Goal: Task Accomplishment & Management: Use online tool/utility

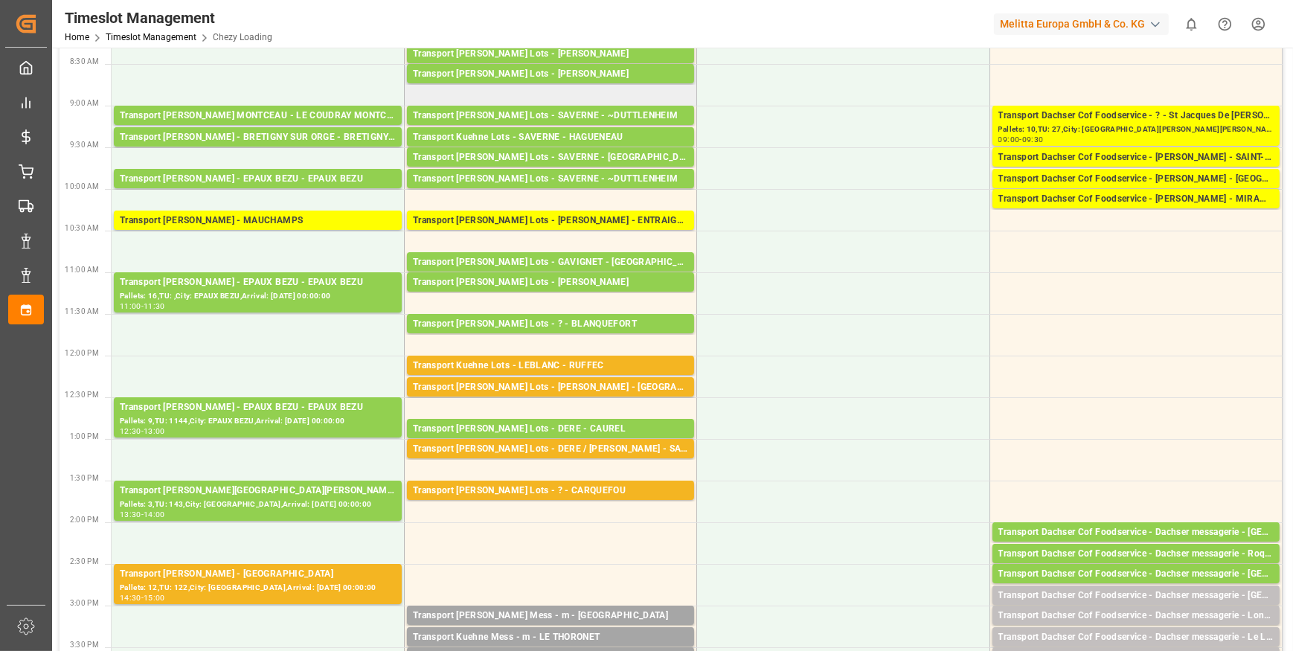
scroll to position [135, 0]
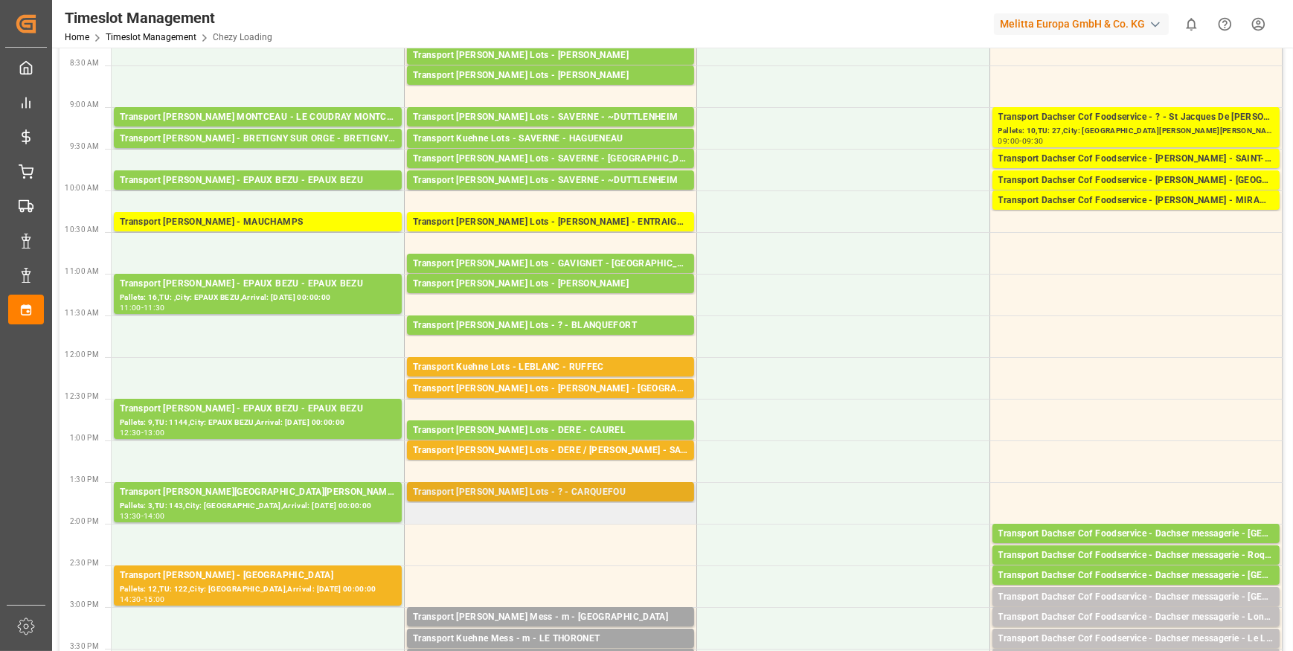
click at [569, 496] on div "Transport [PERSON_NAME] Lots - ? - CARQUEFOU" at bounding box center [550, 492] width 275 height 15
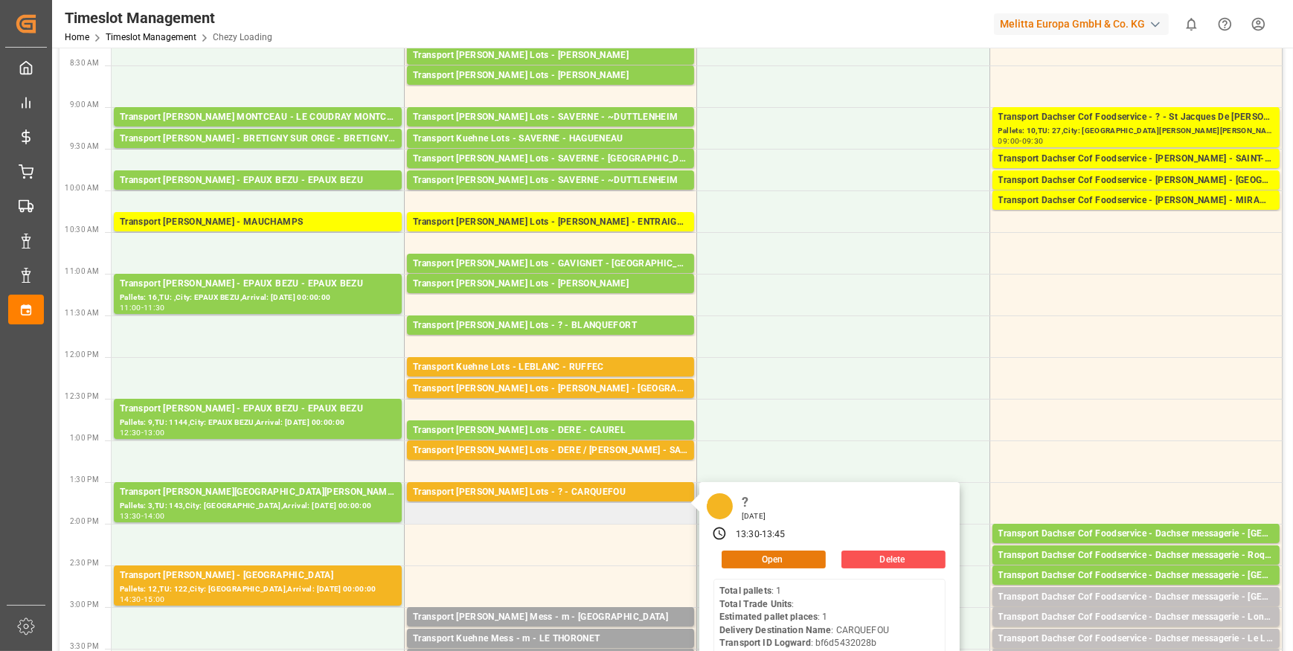
click at [778, 558] on button "Open" at bounding box center [774, 559] width 104 height 18
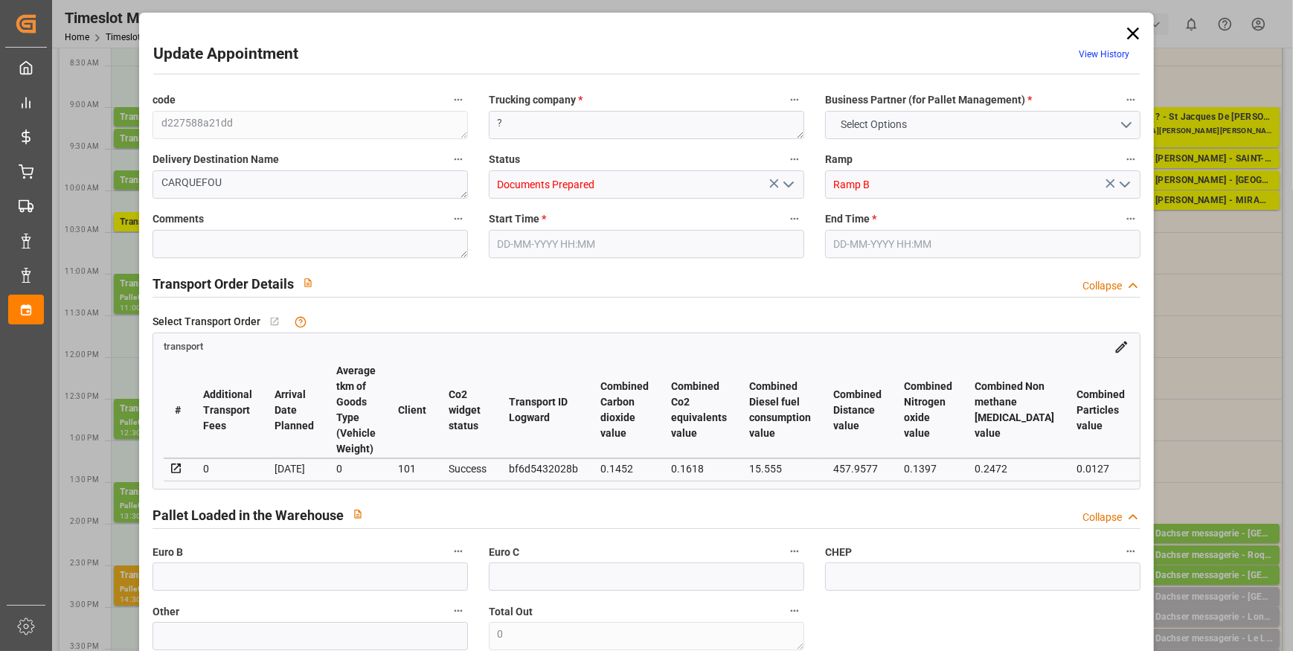
type input "1"
type input "162.01"
type input "0"
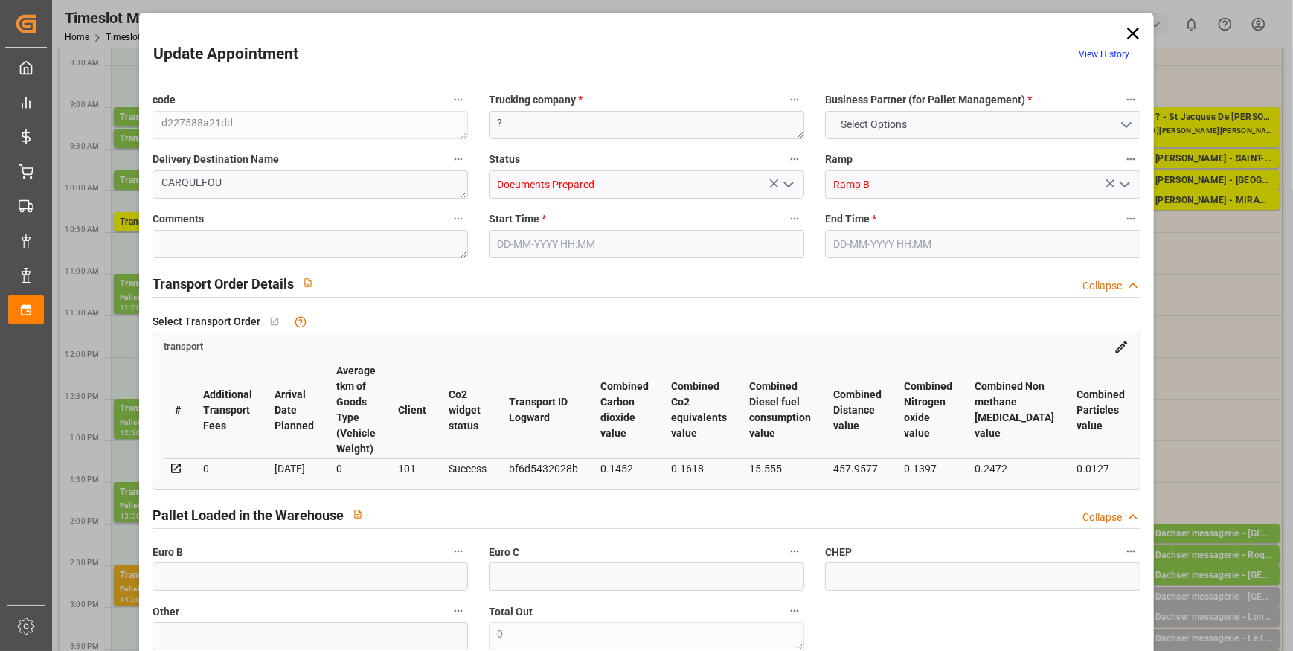
type input "162.01"
type input "0"
type input "598.752"
type input "656"
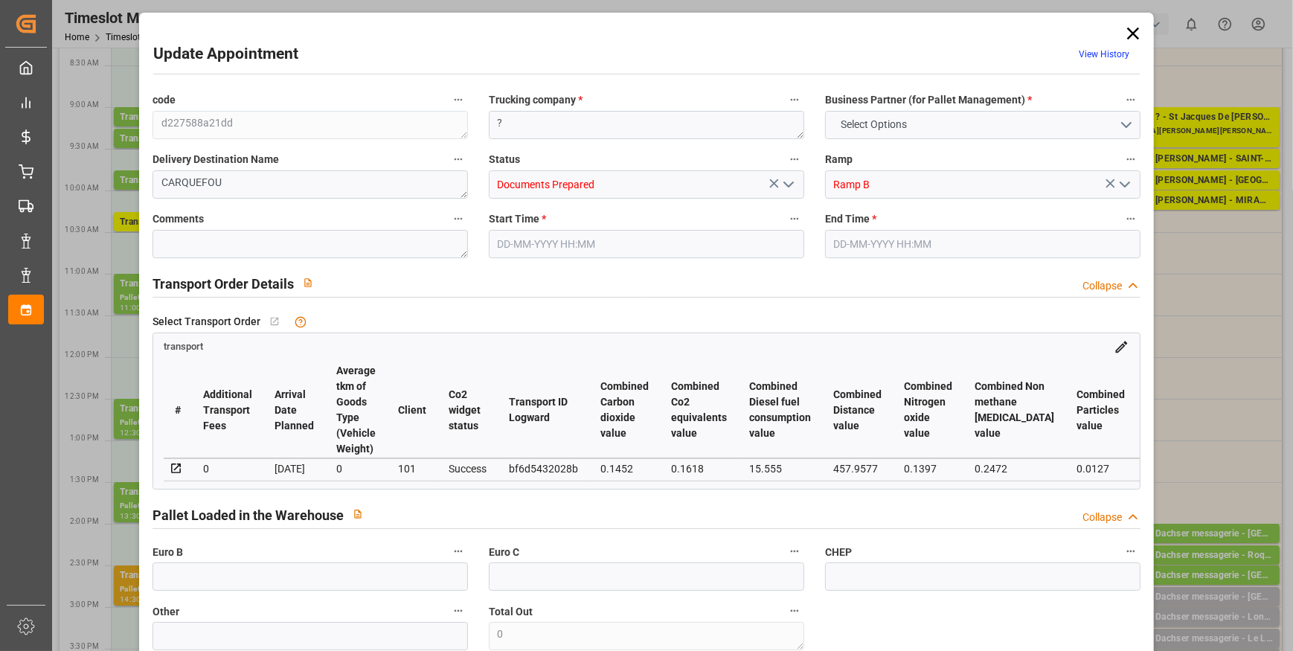
type input "1108.8"
type input "44"
type input "1"
type input "0"
type input "1"
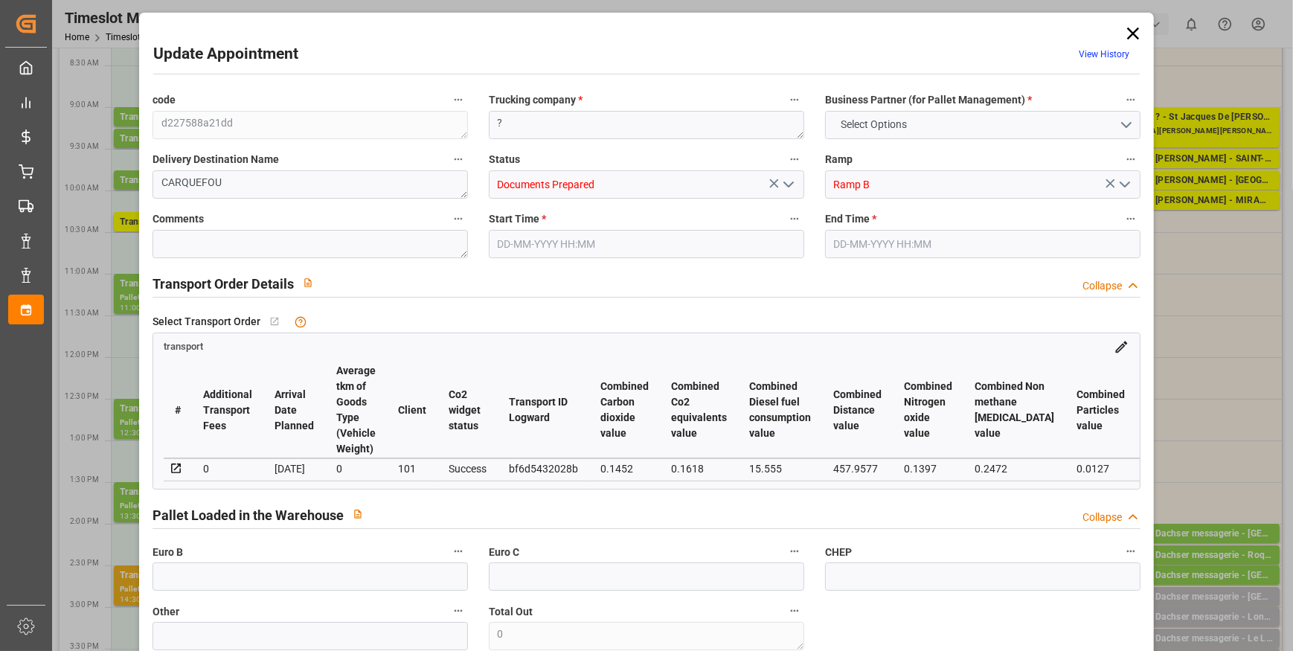
type input "101"
type input "605.088"
type input "0"
type input "4710.8598"
type input "0"
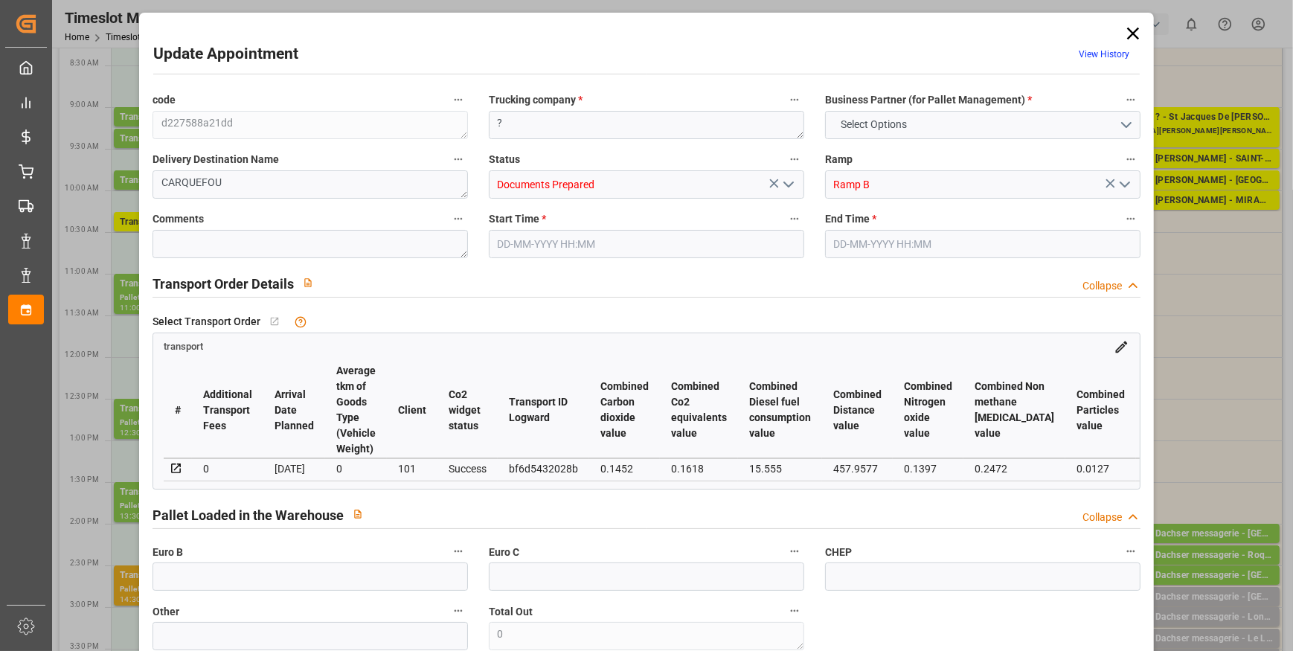
type input "0"
type input "21"
type input "35"
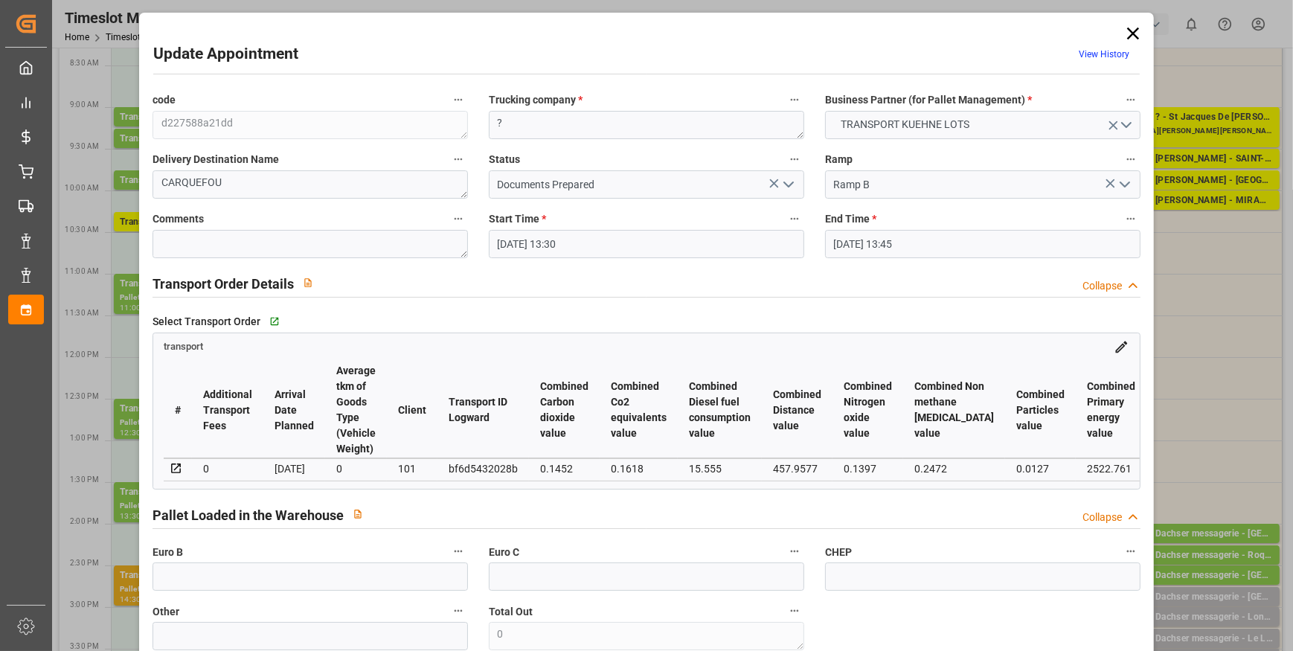
type input "[DATE] 13:30"
type input "[DATE] 13:45"
type input "[DATE] 13:14"
type input "[DATE] 11:26"
type input "[DATE]"
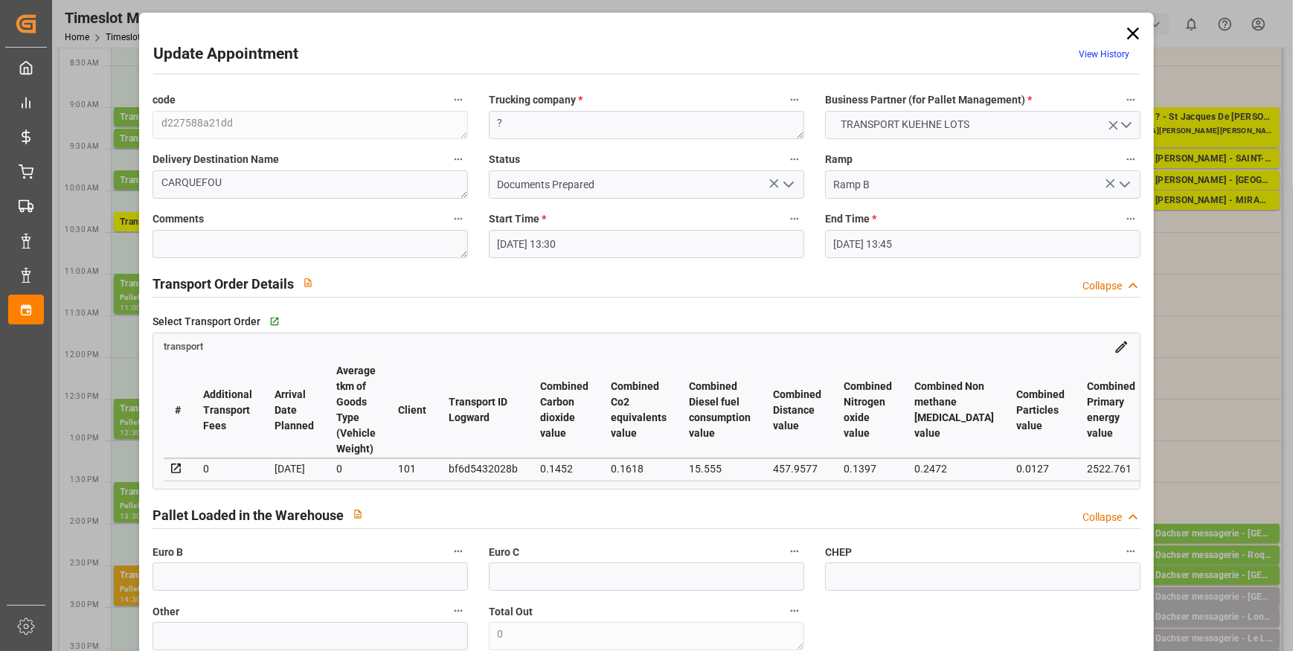
type input "[DATE]"
click at [785, 180] on icon "open menu" at bounding box center [789, 185] width 18 height 18
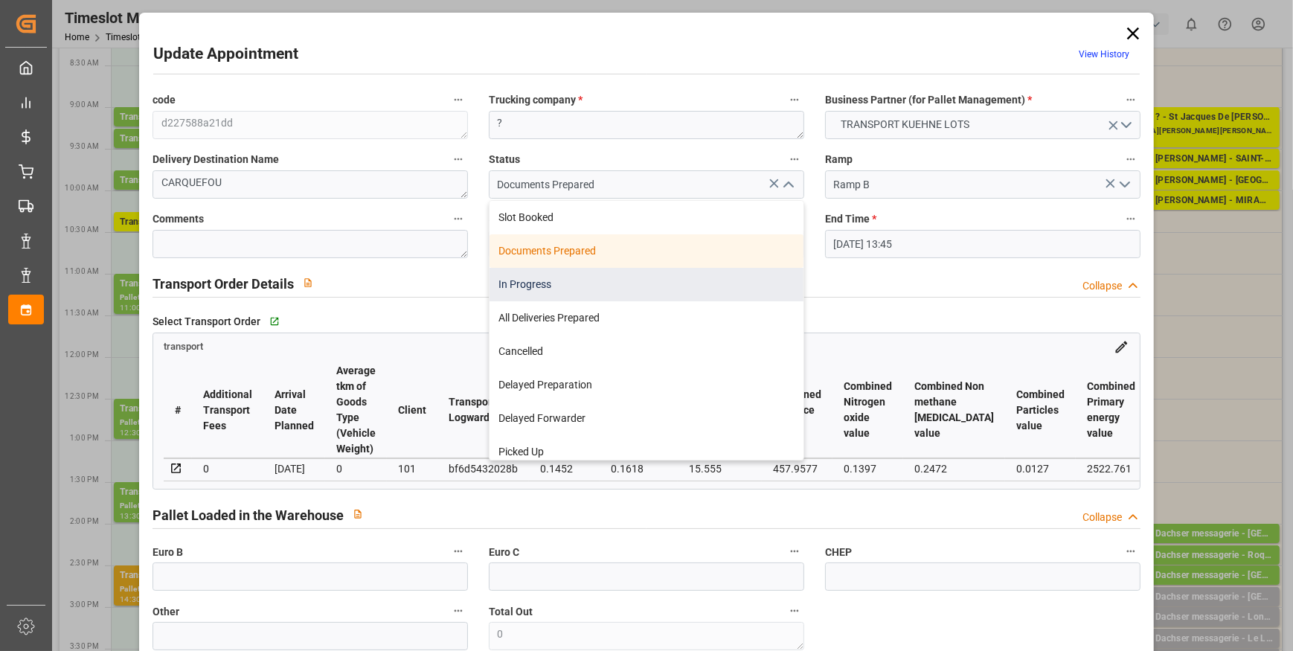
click at [536, 283] on div "In Progress" at bounding box center [646, 284] width 314 height 33
type input "In Progress"
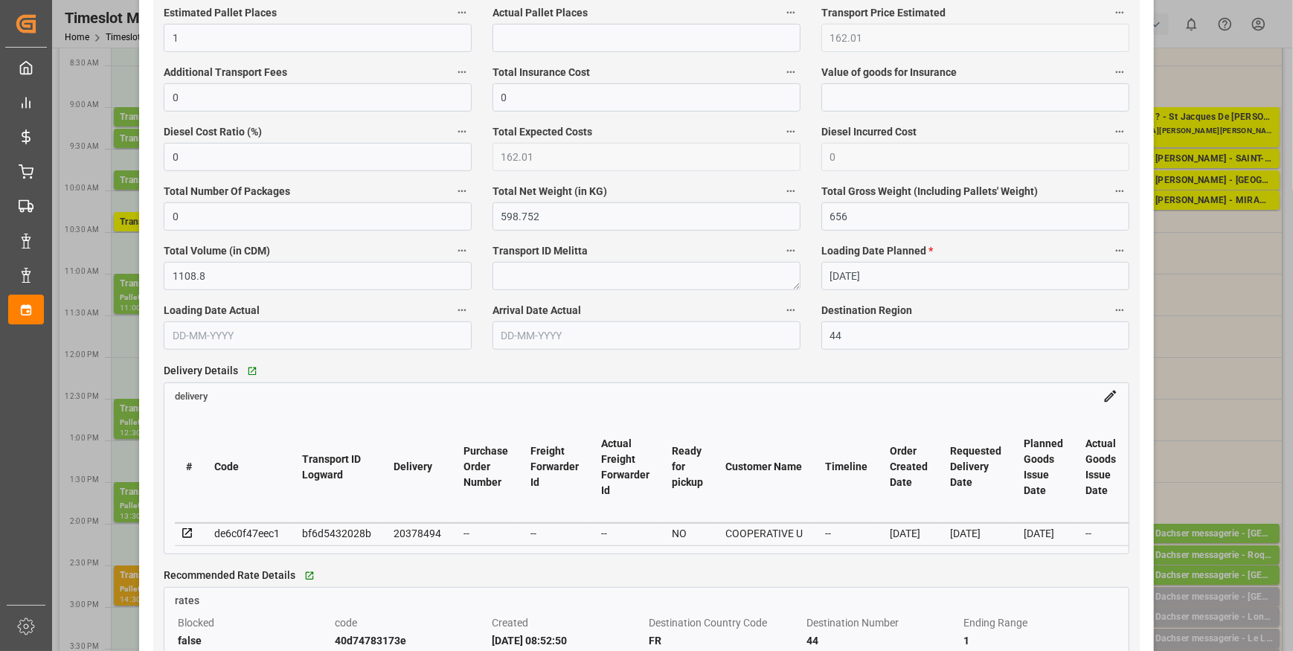
scroll to position [1014, 0]
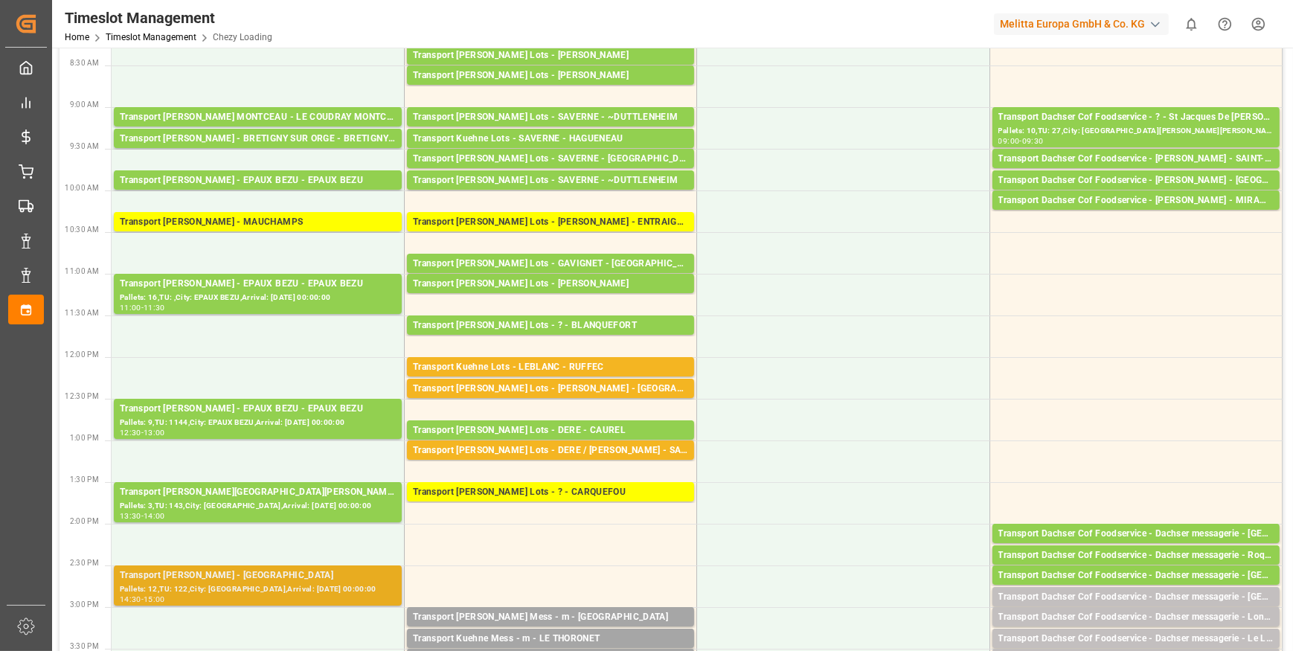
click at [286, 588] on div "Pallets: 12,TU: 122,City: [GEOGRAPHIC_DATA],Arrival: [DATE] 00:00:00" at bounding box center [258, 589] width 276 height 13
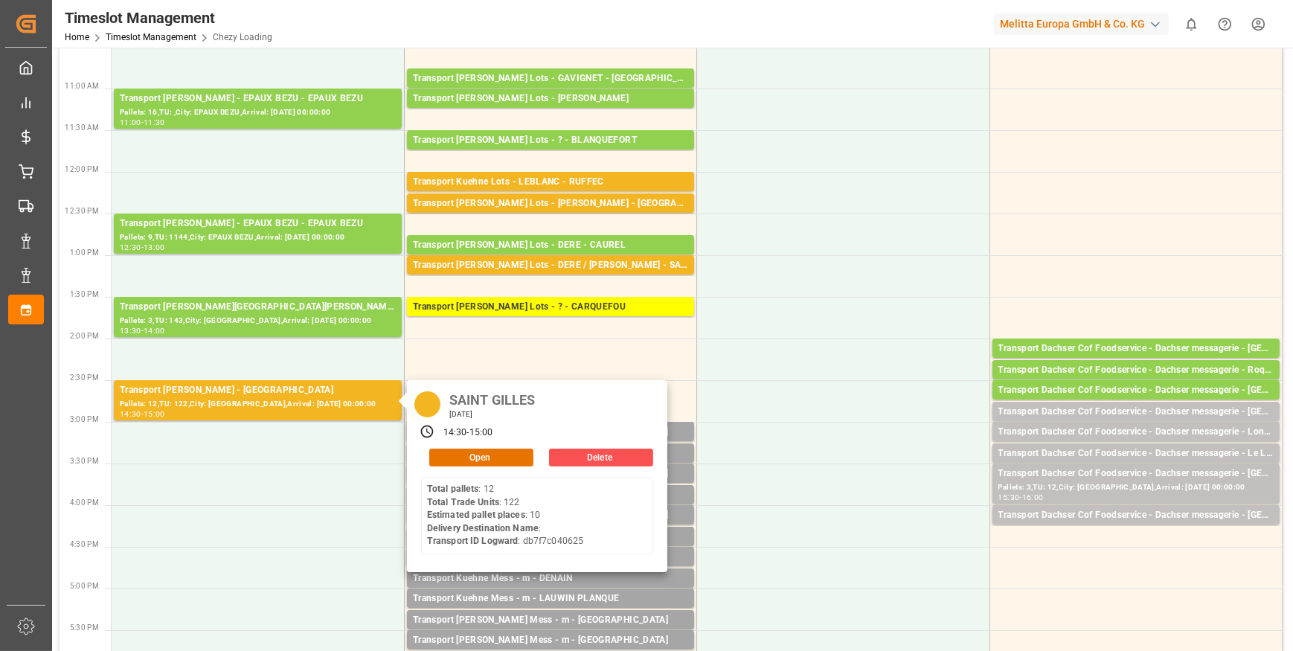
scroll to position [338, 0]
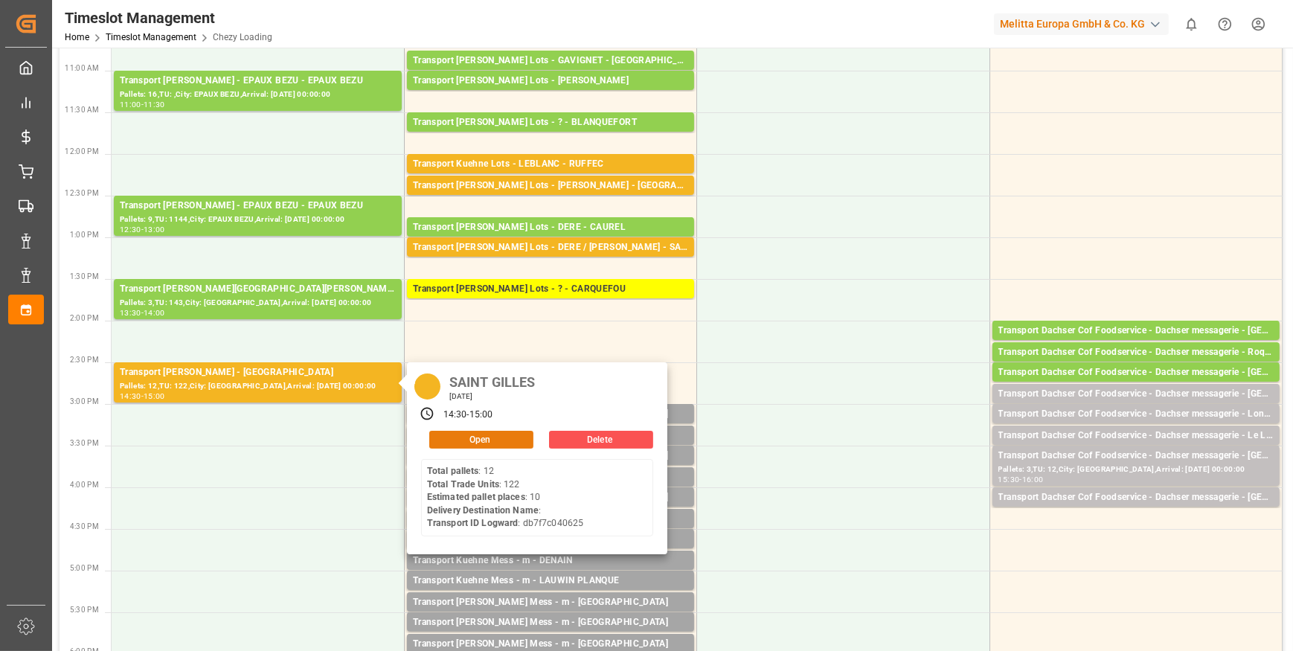
click at [486, 435] on button "Open" at bounding box center [481, 440] width 104 height 18
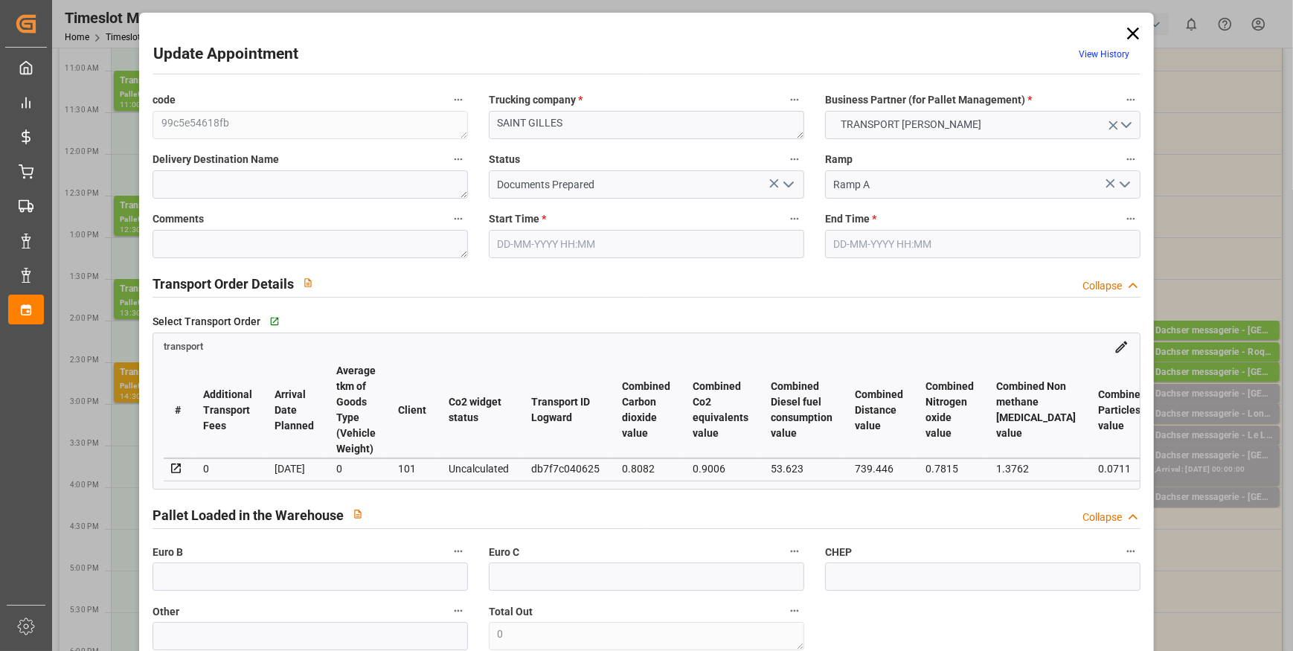
type input "10"
type input "568.8"
type input "0"
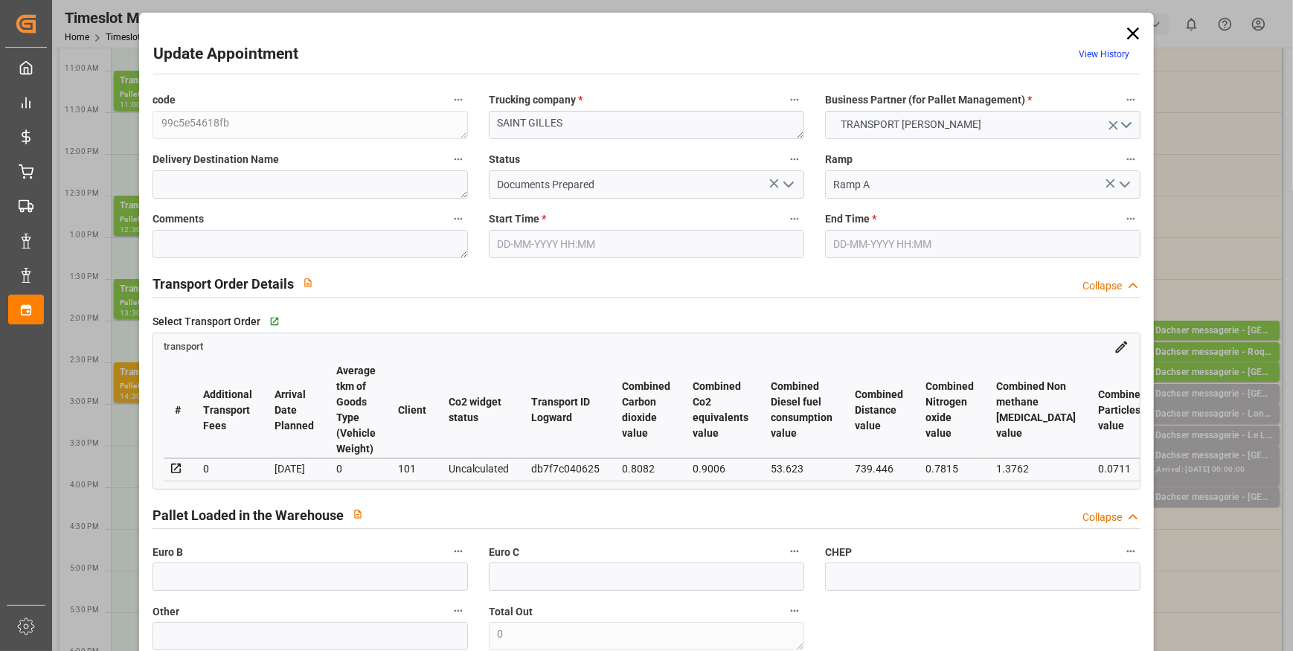
type input "549.5746"
type input "-19.2254"
type input "0"
type input "1774.752"
type input "2357.24"
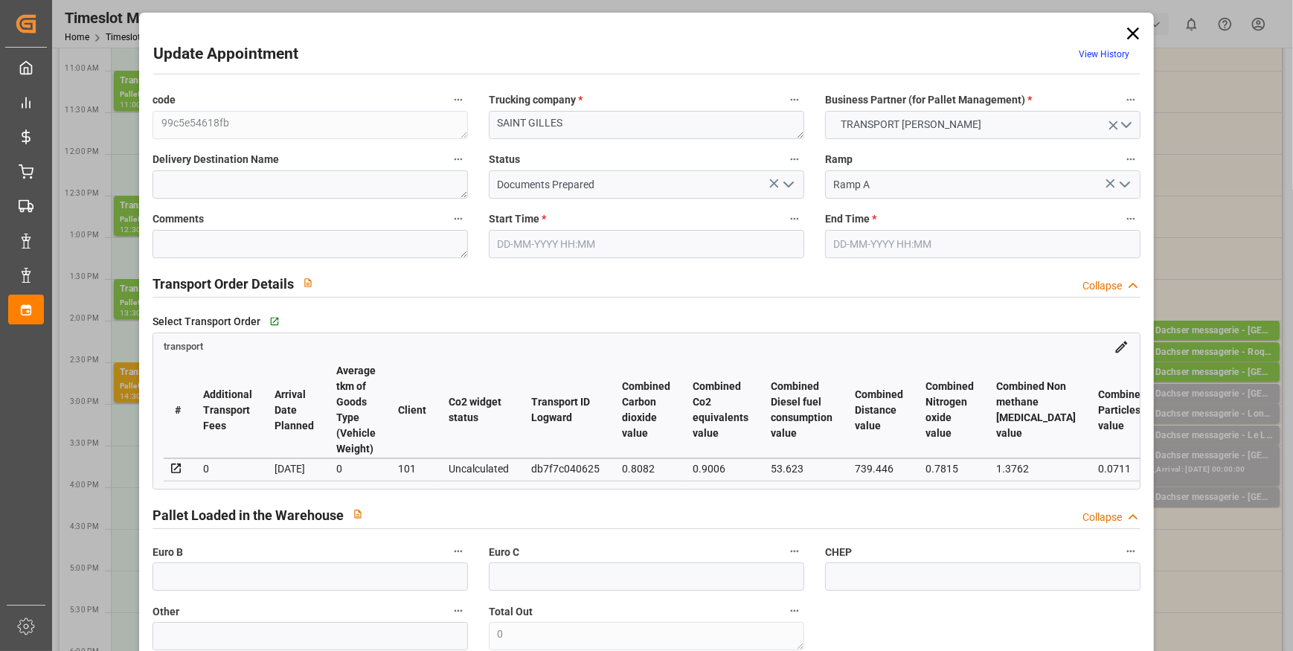
type input "12419.616"
type input "30"
type input "12"
type input "122"
type input "10"
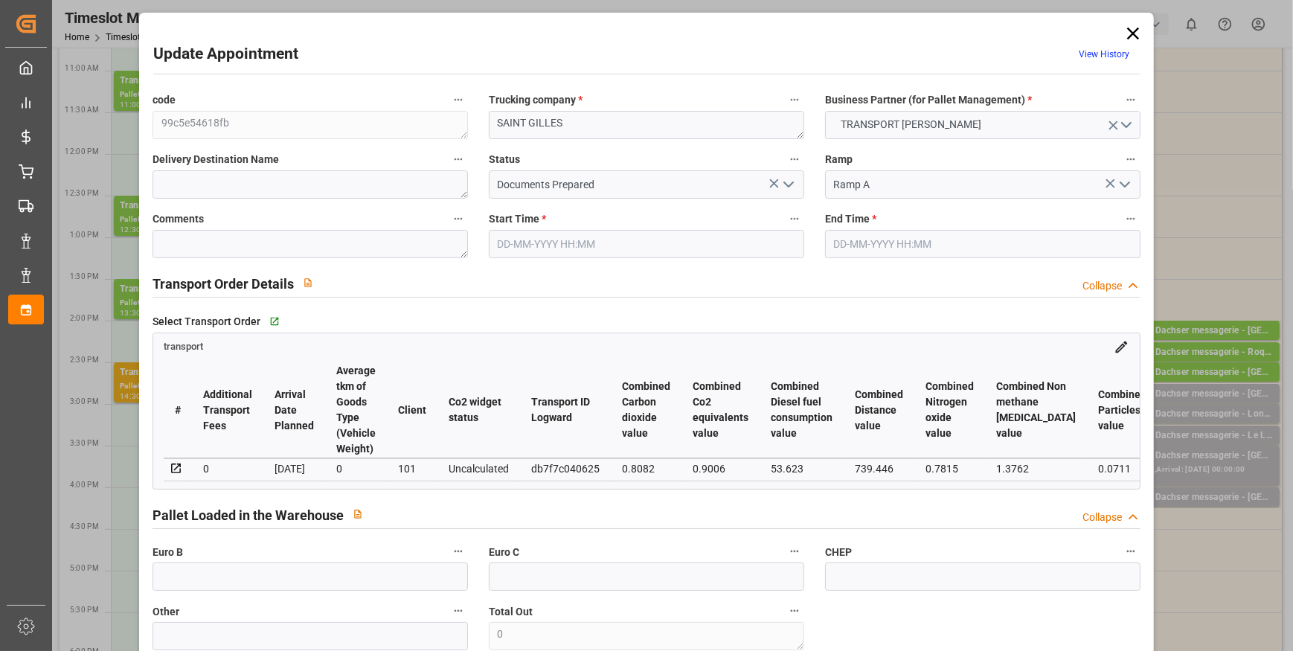
type input "101"
type input "2113.56"
type input "0"
type input "4710.8598"
type input "0"
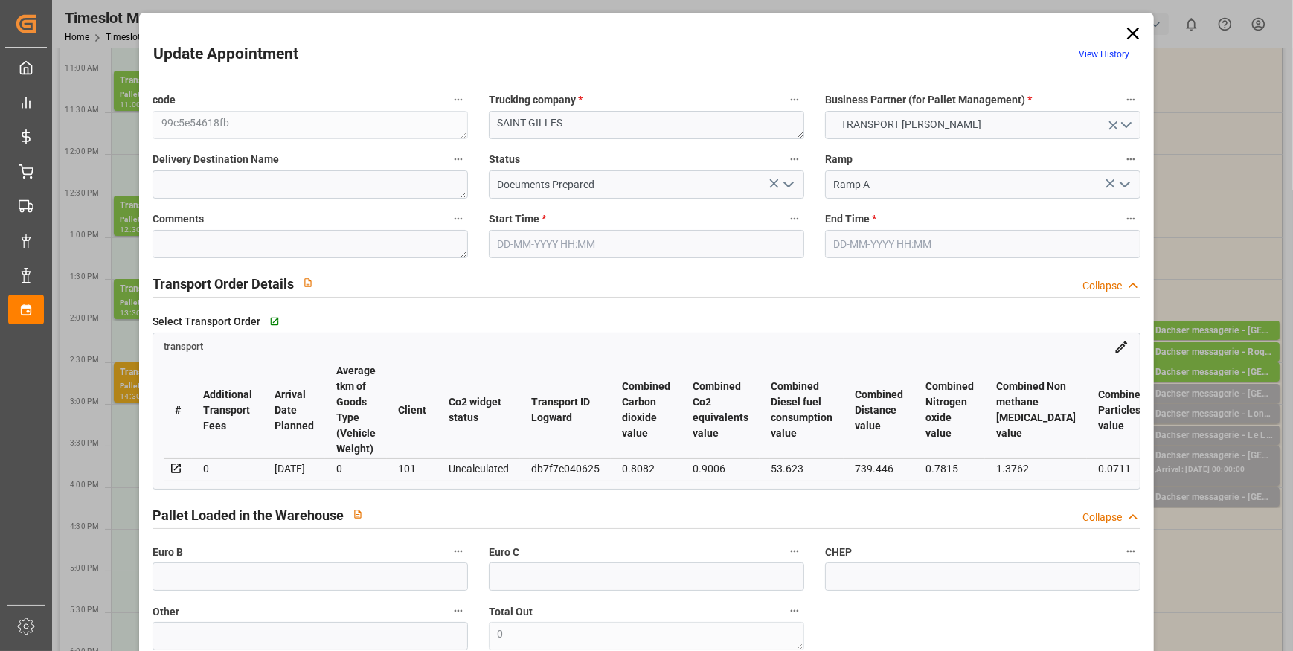
type input "0"
type input "21"
type input "35"
type input "[DATE] 14:30"
type input "[DATE] 15:00"
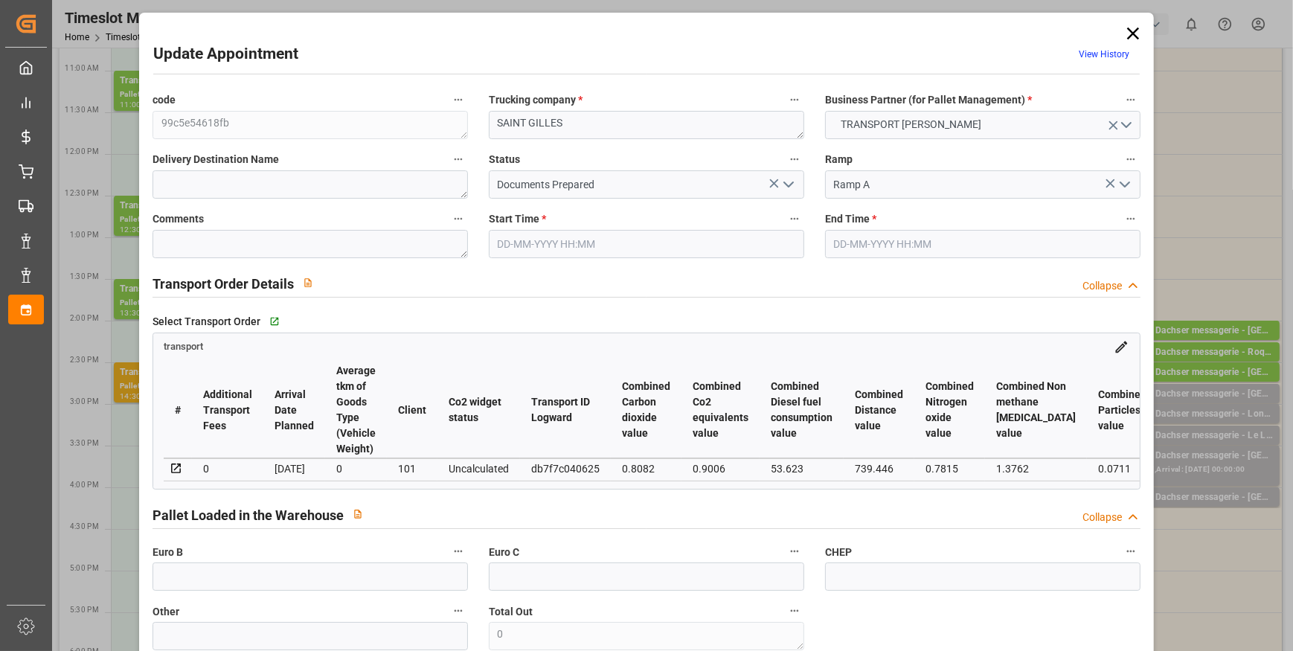
type input "[DATE] 12:07"
type input "[DATE] 11:37"
type input "[DATE]"
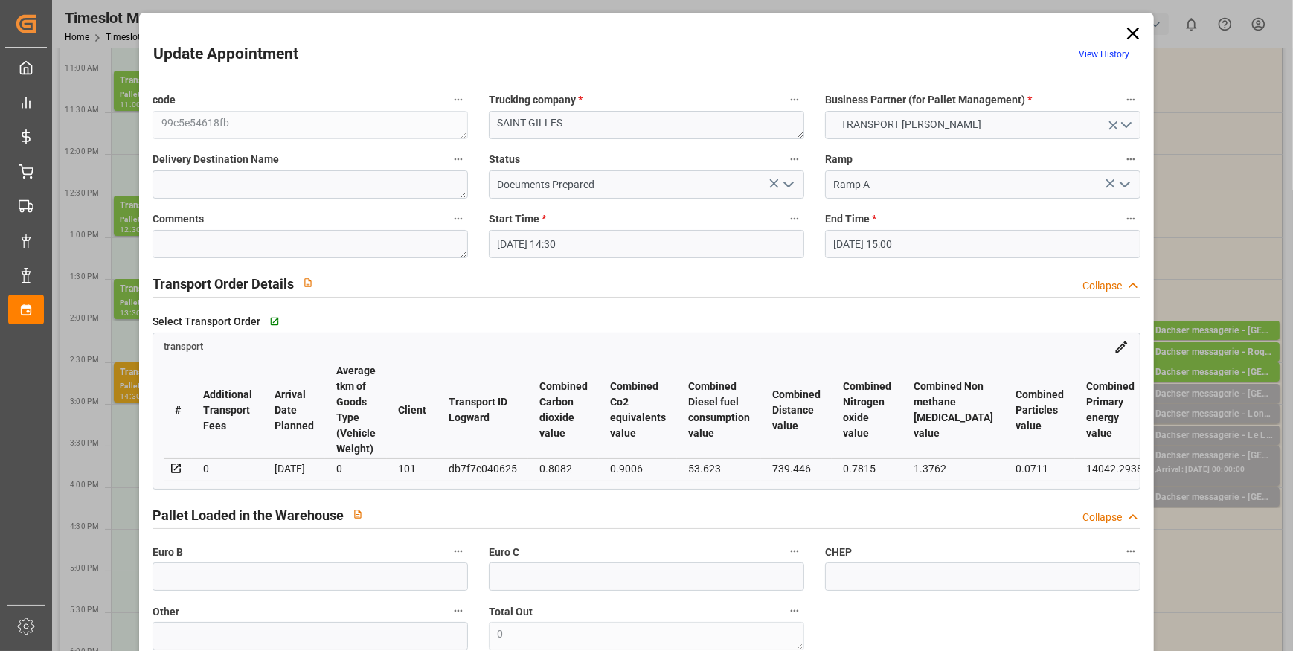
click at [788, 185] on icon "open menu" at bounding box center [789, 185] width 18 height 18
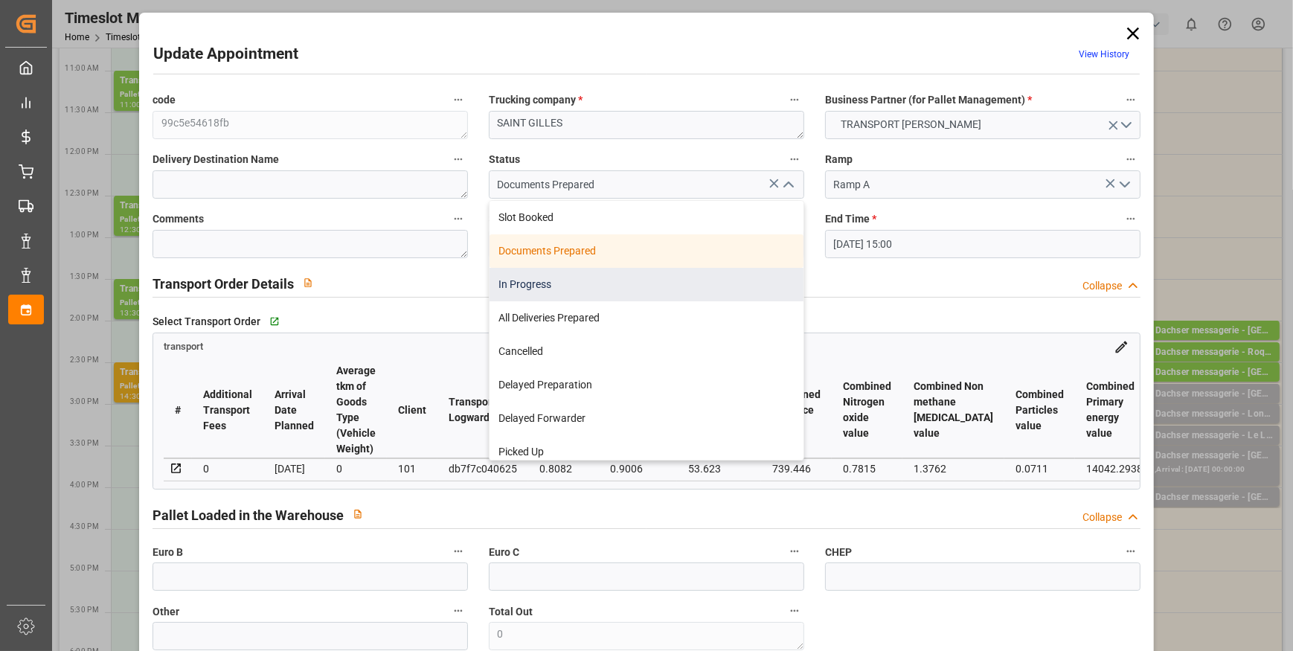
click at [559, 284] on div "In Progress" at bounding box center [646, 284] width 314 height 33
type input "In Progress"
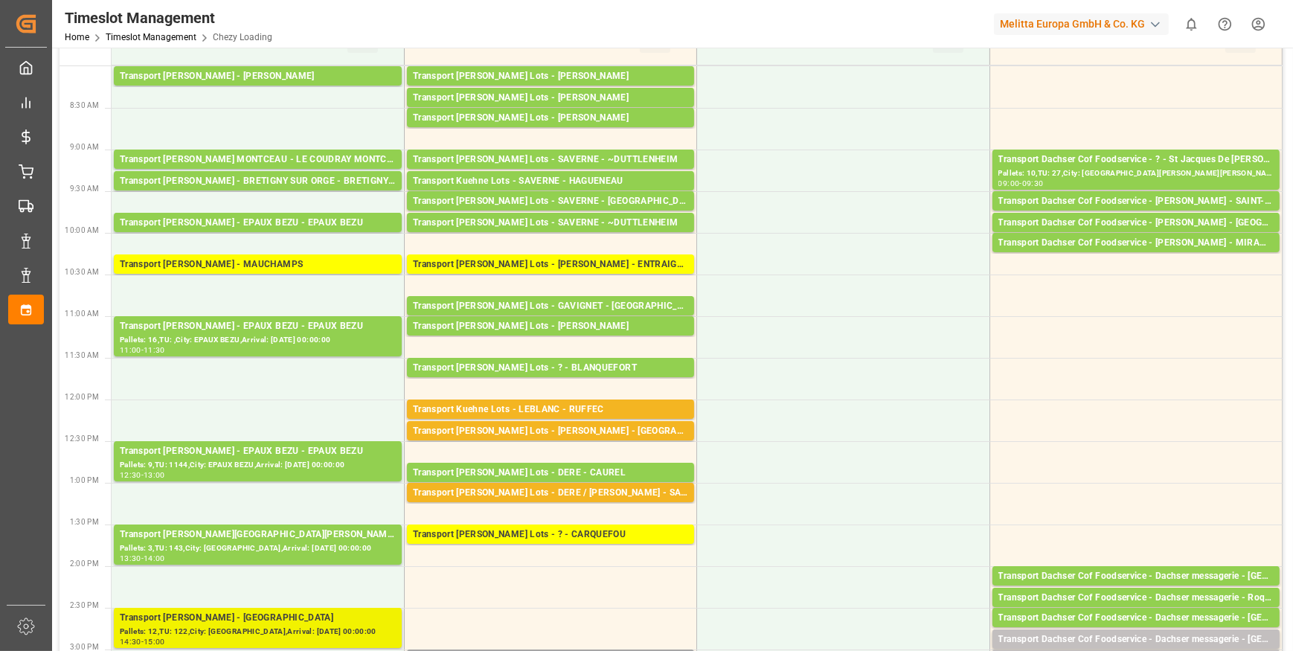
scroll to position [67, 0]
